Goal: Transaction & Acquisition: Purchase product/service

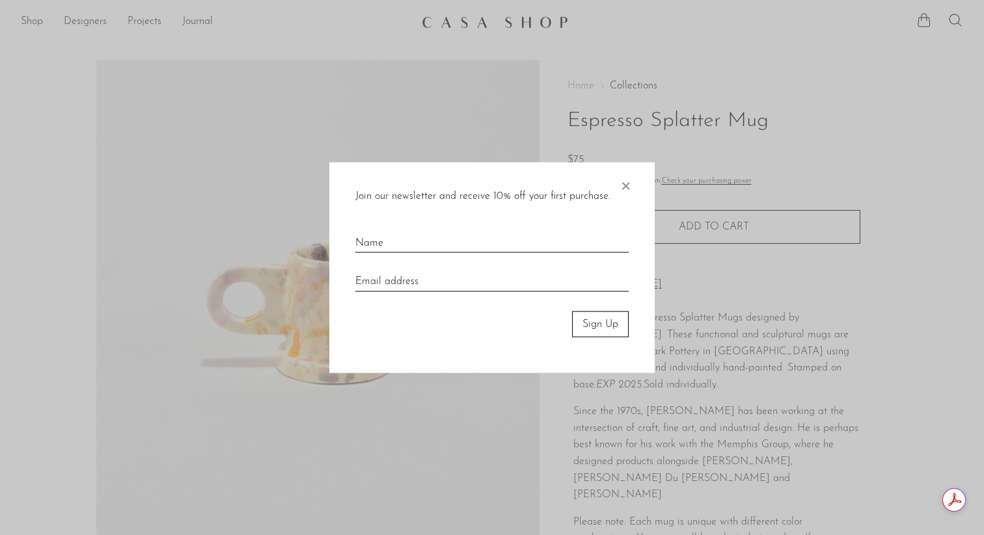
click at [626, 186] on span "×" at bounding box center [625, 183] width 13 height 42
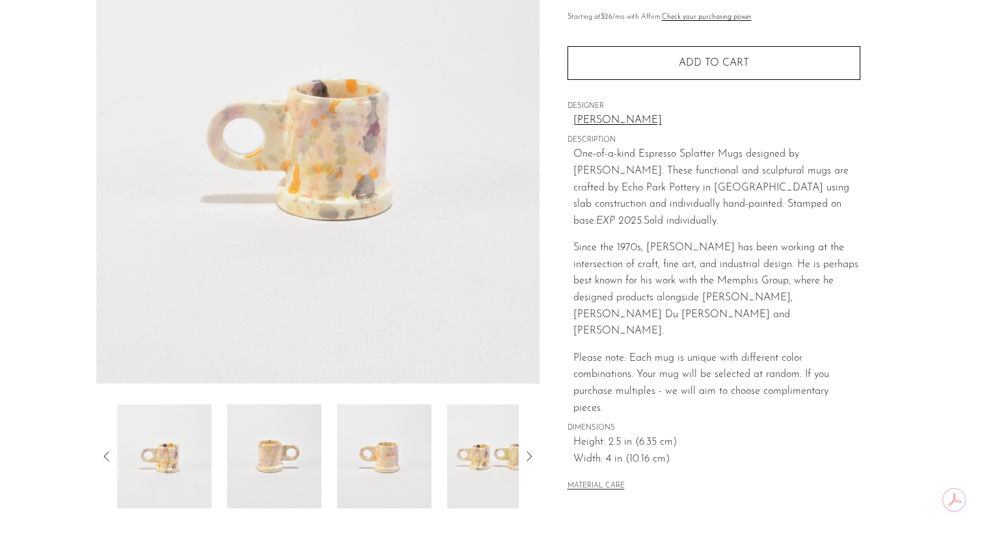
scroll to position [165, 0]
click at [531, 455] on icon at bounding box center [529, 456] width 16 height 16
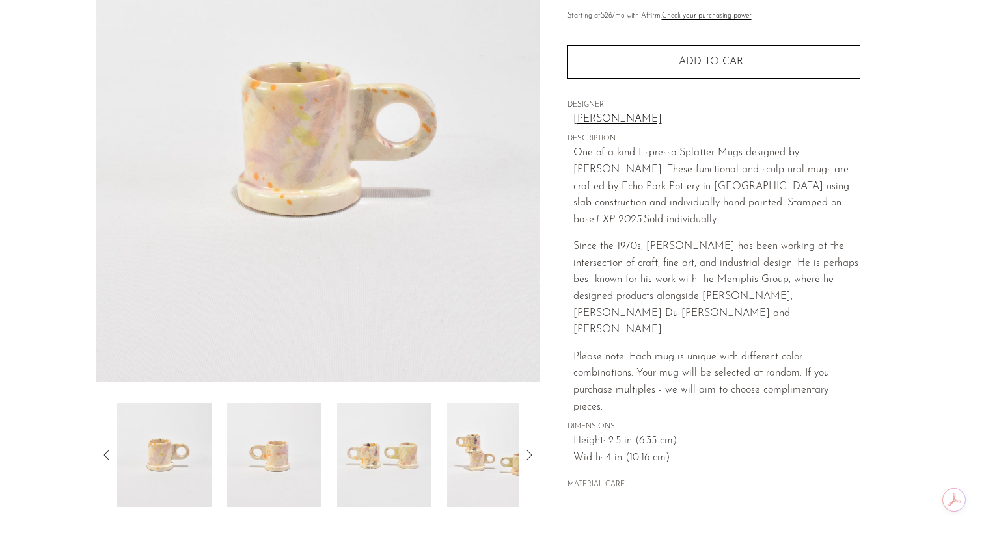
click at [531, 455] on icon at bounding box center [529, 456] width 16 height 16
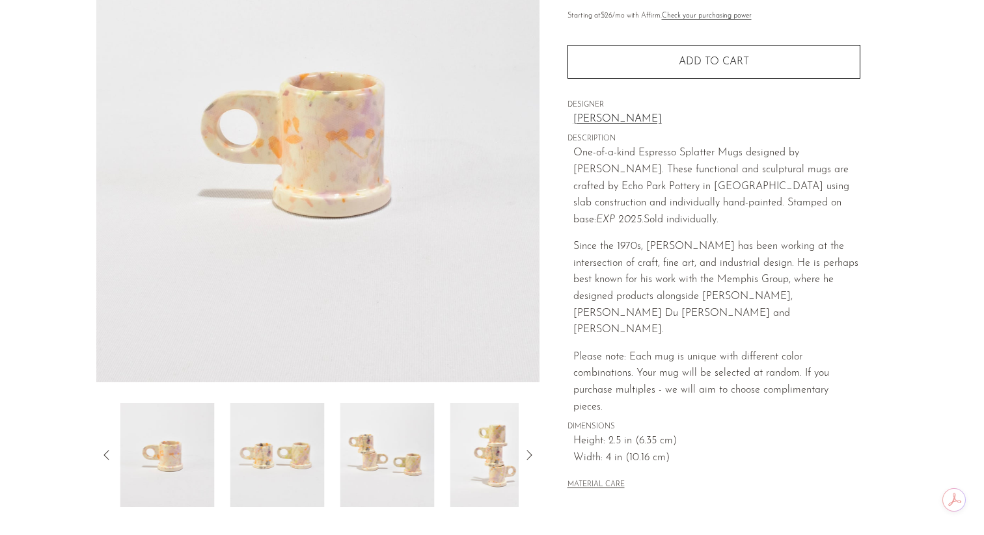
click at [531, 455] on icon at bounding box center [529, 456] width 16 height 16
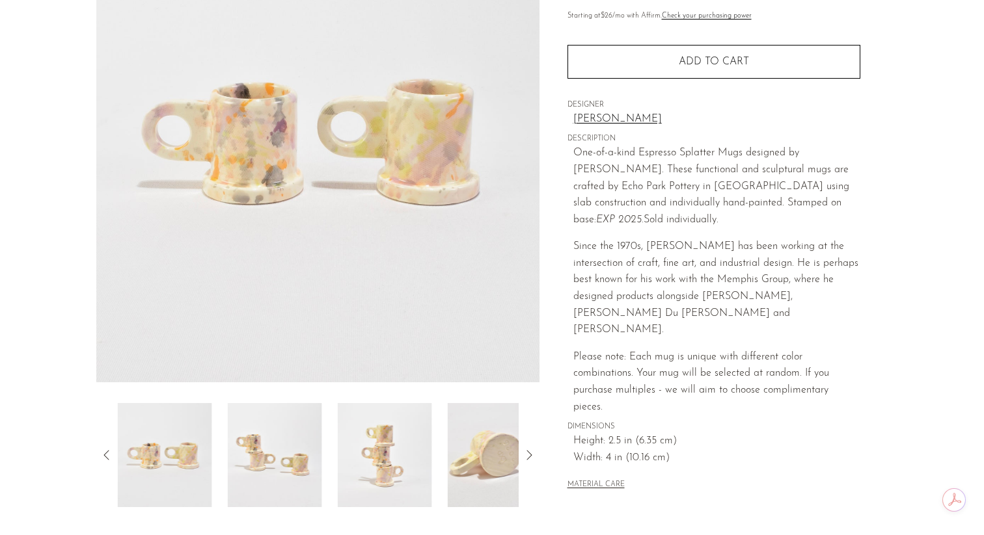
click at [531, 455] on icon at bounding box center [529, 456] width 16 height 16
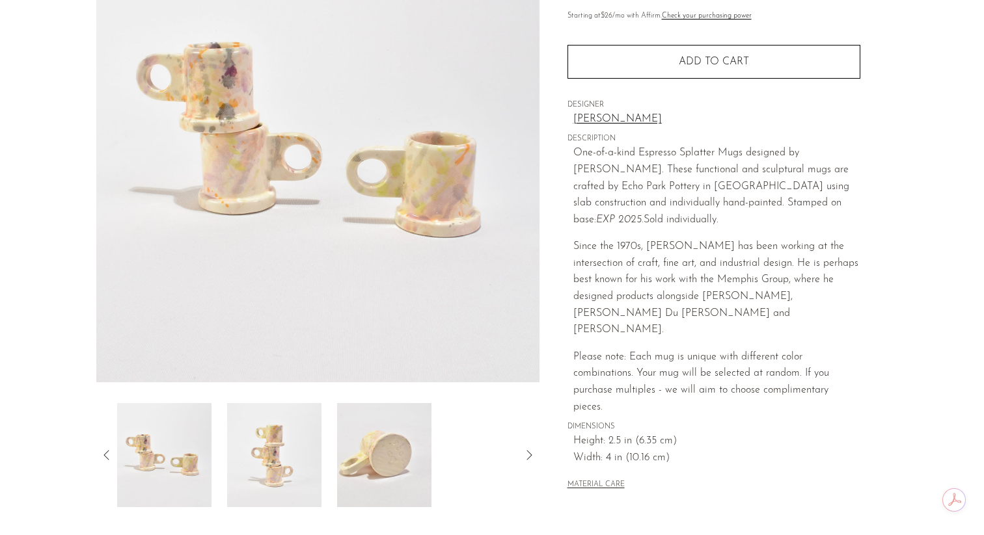
click at [531, 455] on icon at bounding box center [529, 456] width 16 height 16
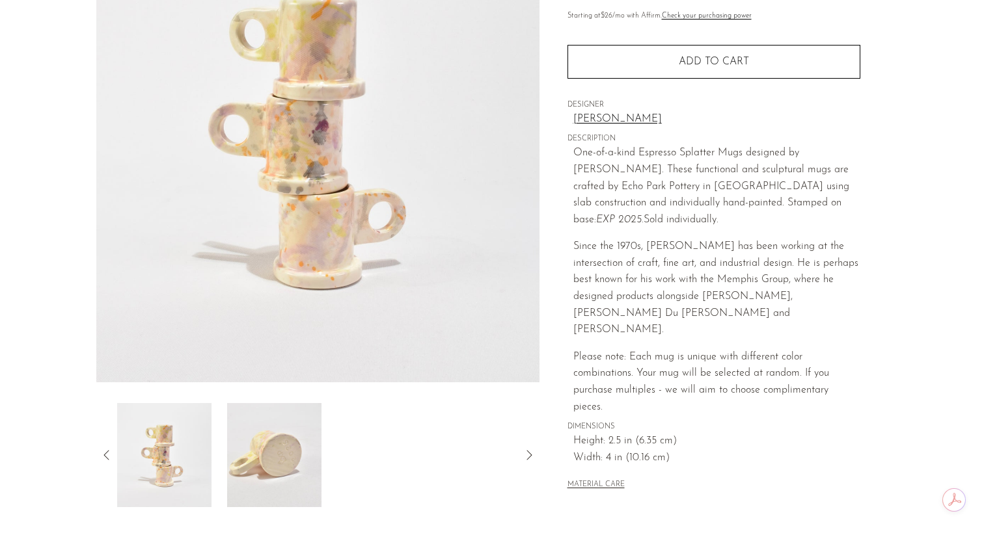
click at [531, 455] on icon at bounding box center [529, 456] width 16 height 16
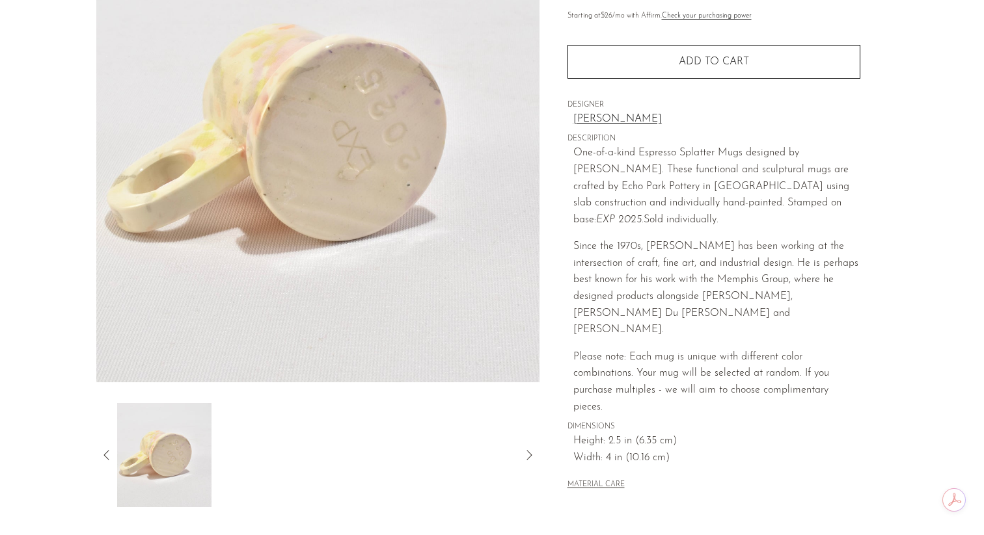
click at [161, 466] on img at bounding box center [164, 455] width 94 height 104
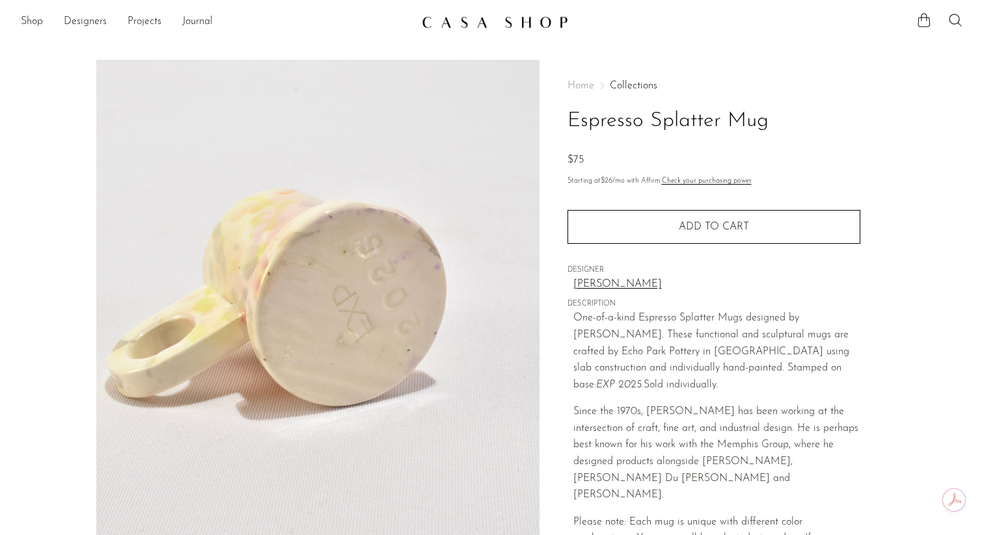
click at [396, 226] on img at bounding box center [317, 304] width 443 height 488
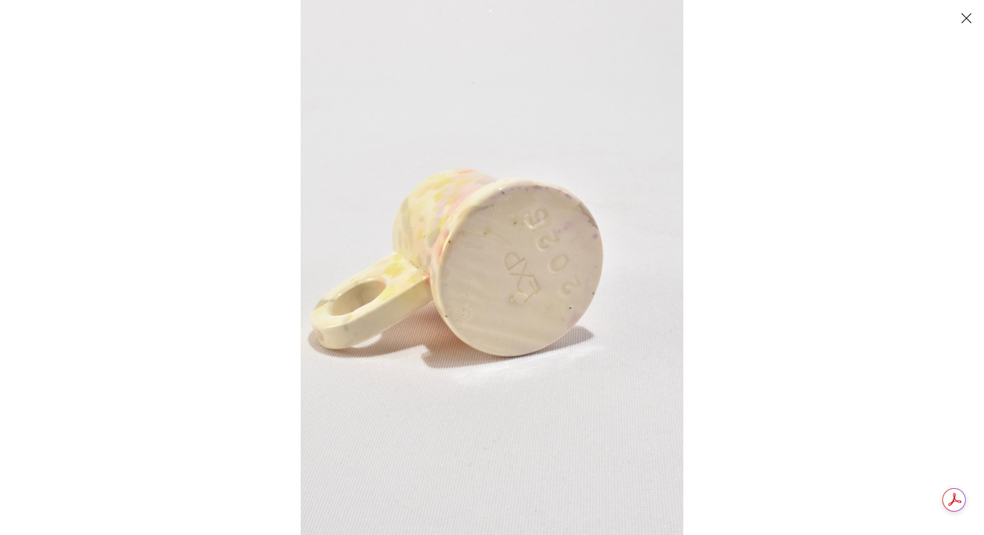
click at [968, 10] on button "Close" at bounding box center [965, 18] width 23 height 23
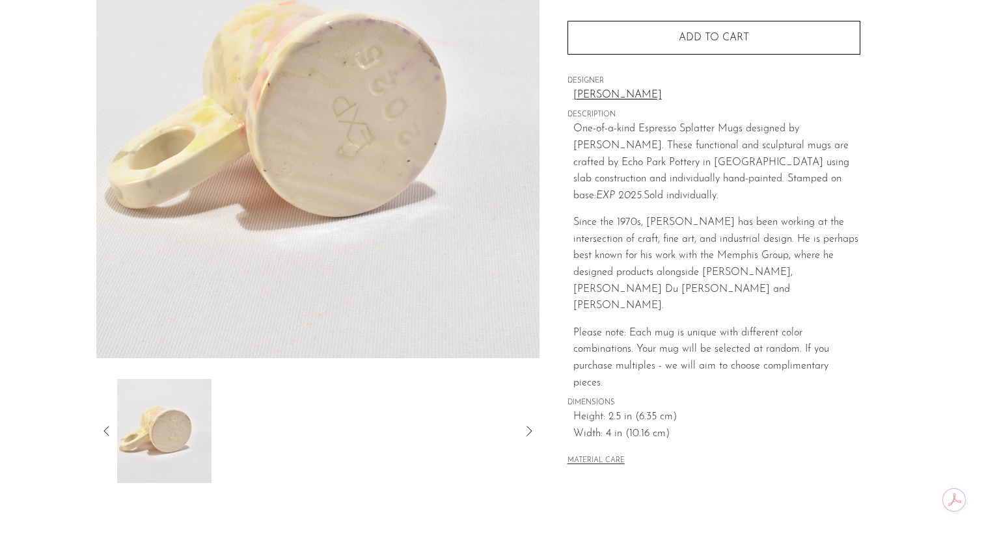
scroll to position [211, 0]
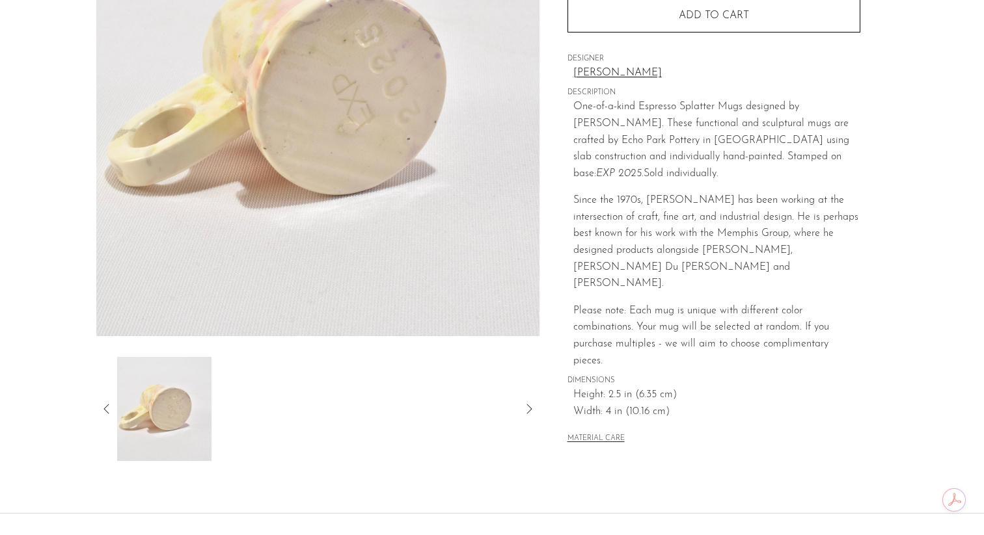
click at [113, 407] on icon at bounding box center [107, 409] width 16 height 16
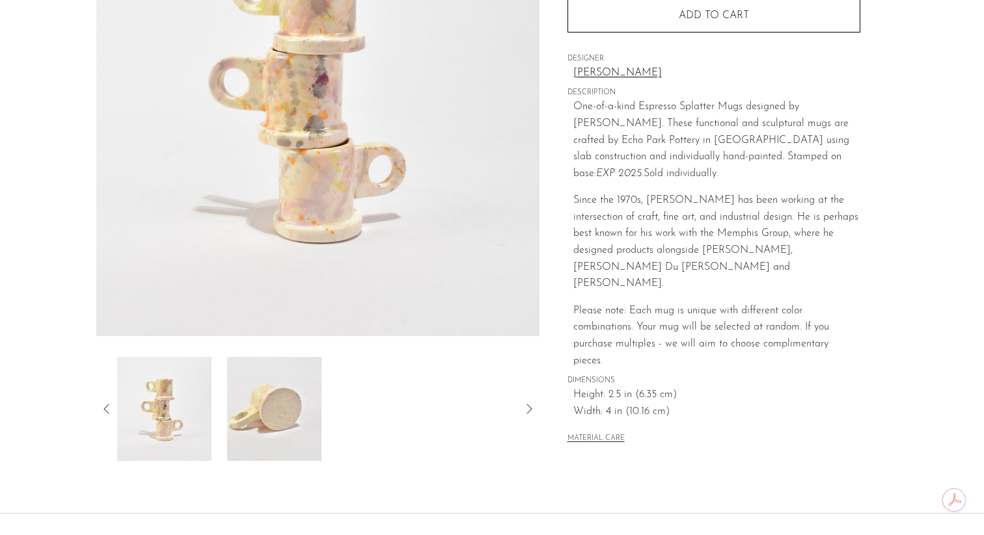
click at [111, 407] on icon at bounding box center [107, 409] width 16 height 16
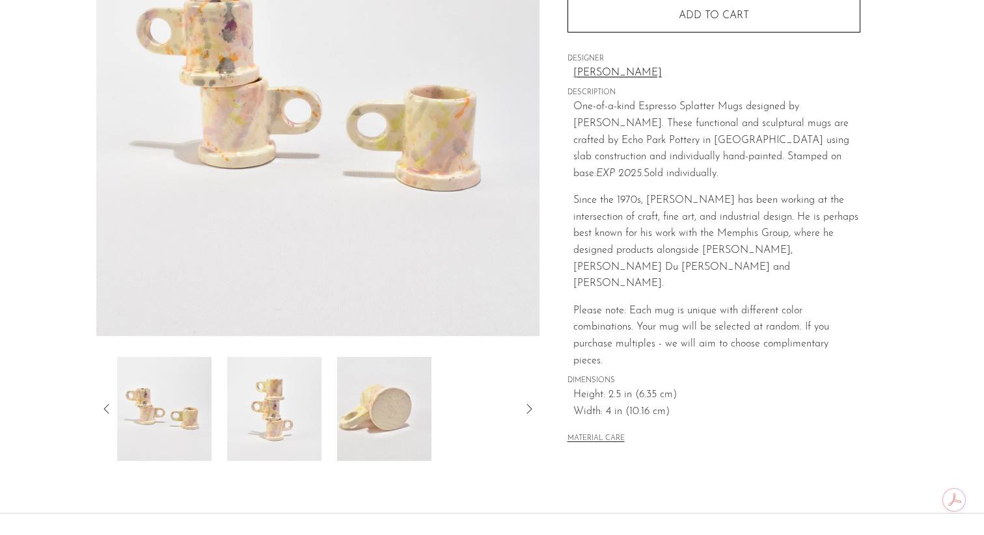
click at [111, 407] on icon at bounding box center [107, 409] width 16 height 16
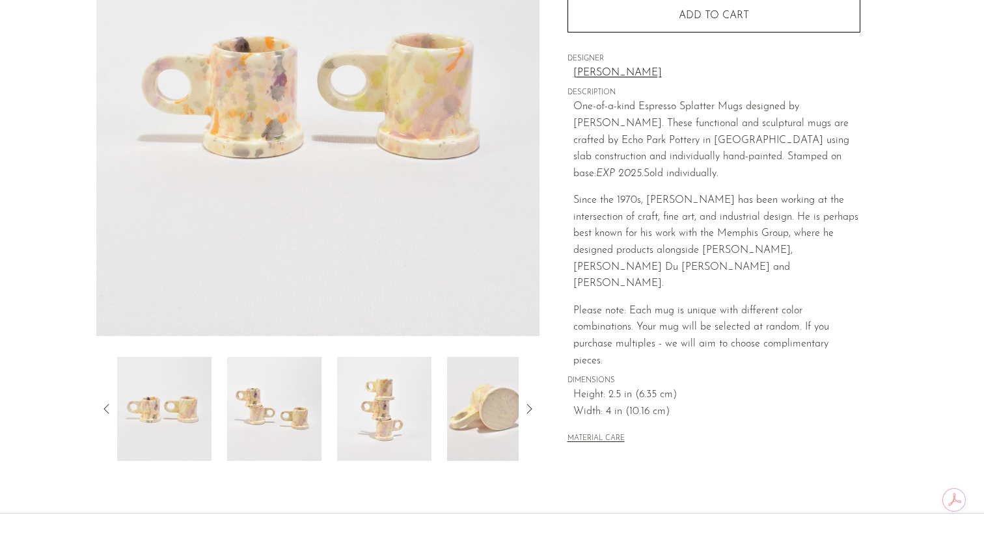
click at [109, 407] on icon at bounding box center [107, 409] width 16 height 16
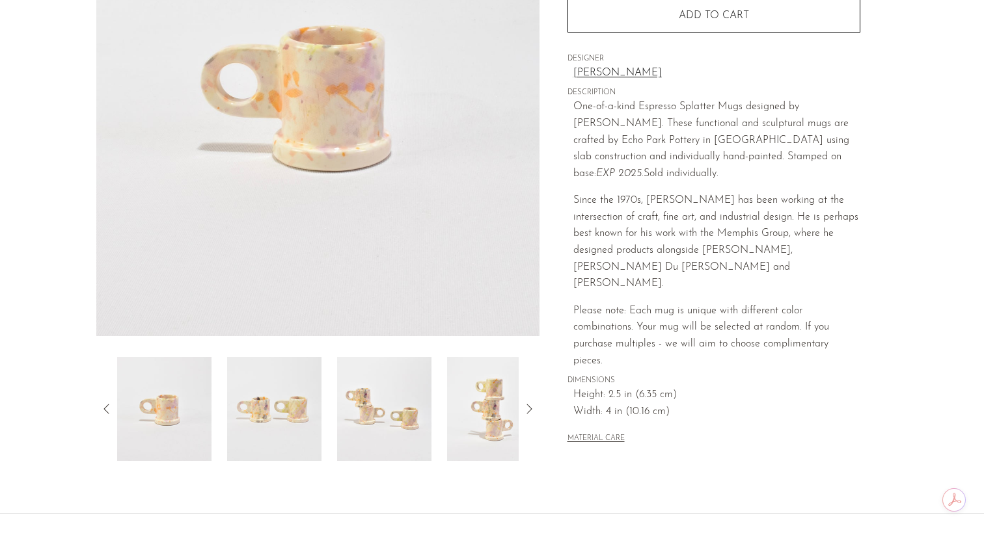
click at [109, 407] on icon at bounding box center [107, 409] width 16 height 16
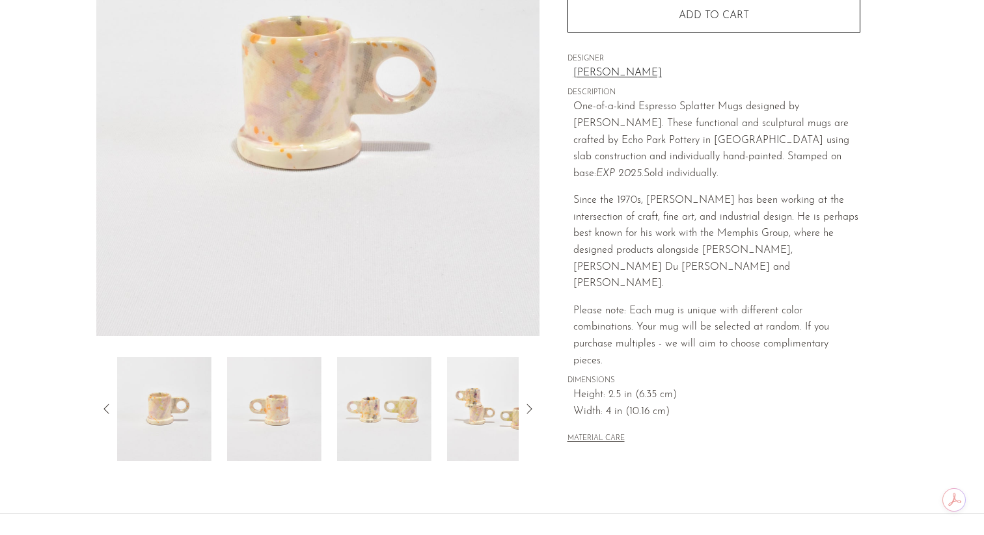
click at [109, 407] on icon at bounding box center [107, 409] width 16 height 16
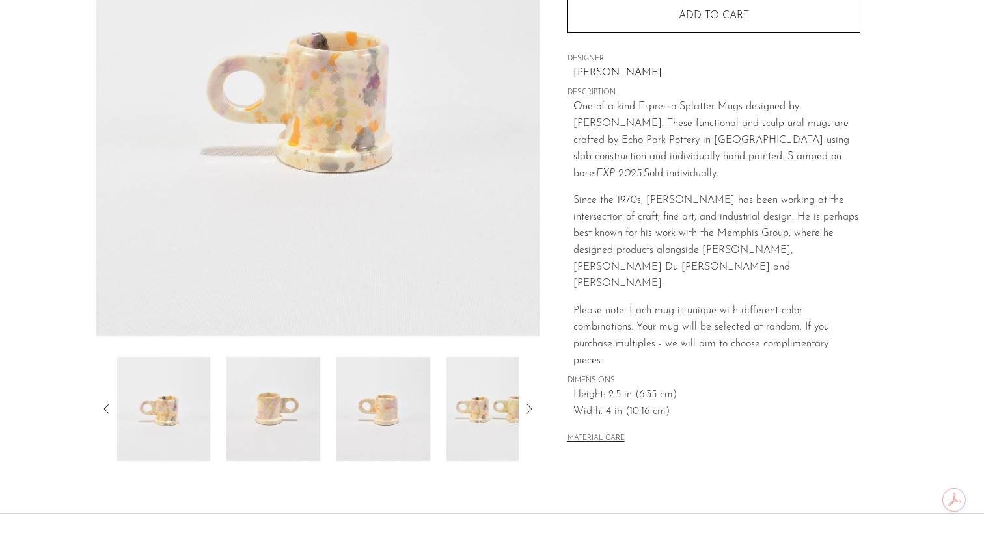
click at [109, 407] on icon at bounding box center [107, 409] width 16 height 16
click at [607, 411] on div "Home Collections Espresso Splatter Mug $75 Starting at $26 /mo with Affirm. Che…" at bounding box center [713, 157] width 293 height 619
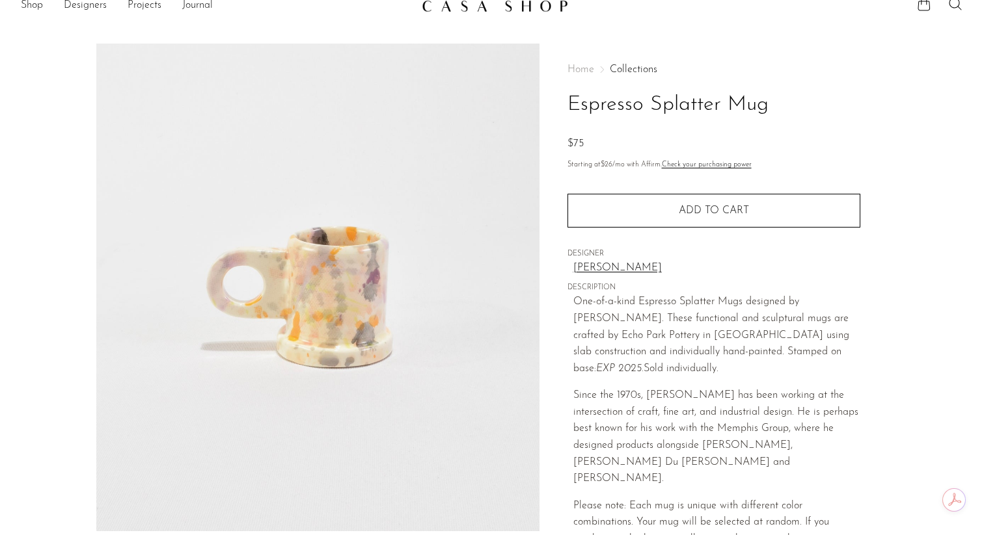
scroll to position [0, 0]
